Goal: Find specific page/section

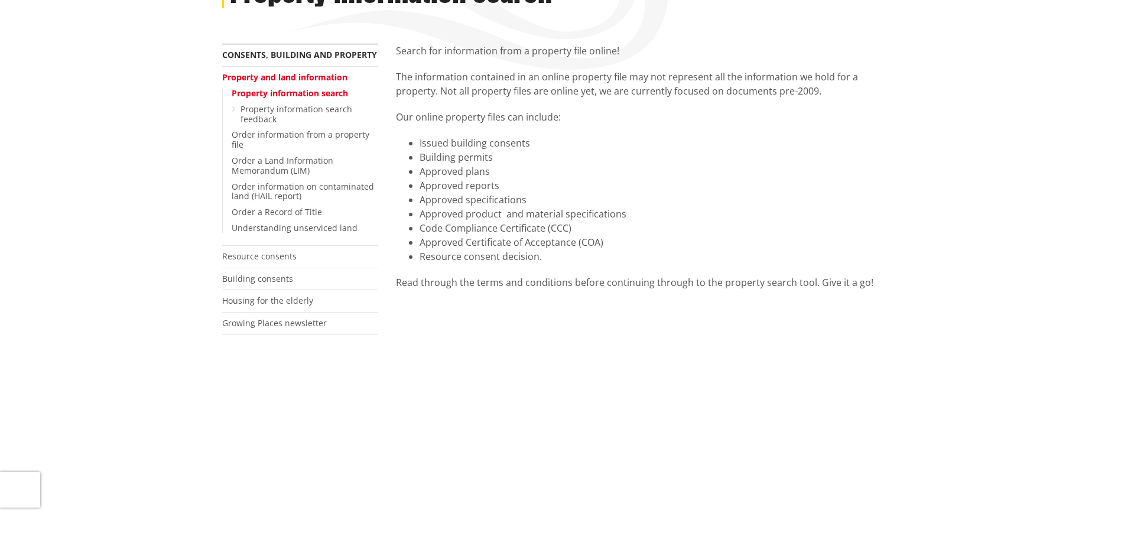
scroll to position [79, 0]
